Goal: Task Accomplishment & Management: Complete application form

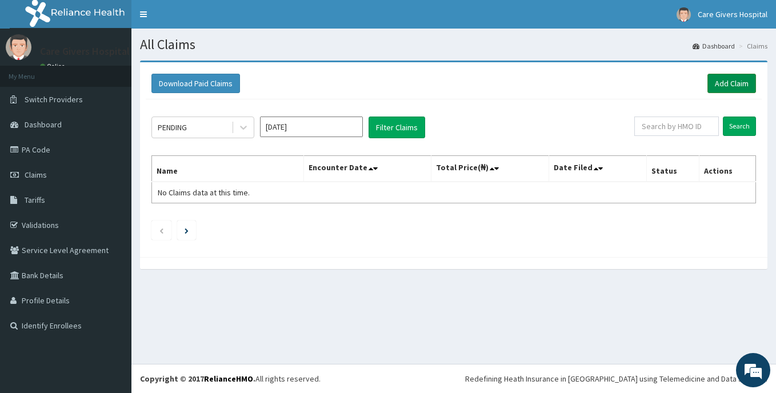
click at [725, 79] on link "Add Claim" at bounding box center [732, 83] width 49 height 19
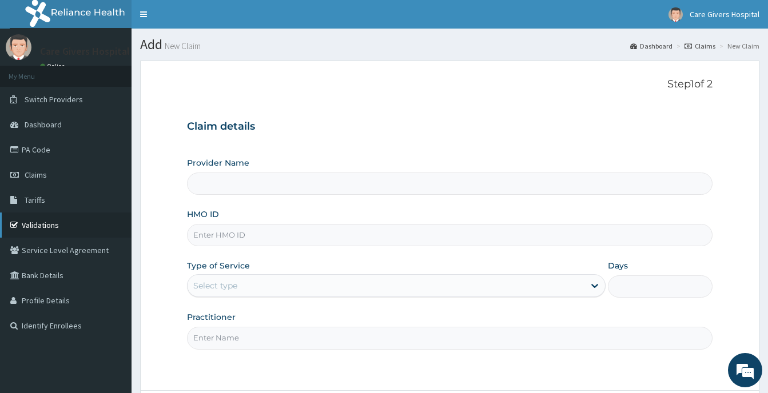
type input "Care givers hospital"
click at [51, 120] on span "Dashboard" at bounding box center [43, 124] width 37 height 10
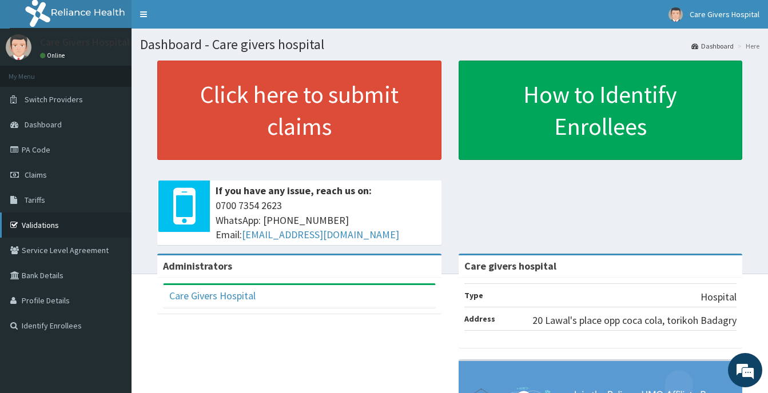
click at [41, 222] on link "Validations" at bounding box center [65, 225] width 131 height 25
